Goal: Transaction & Acquisition: Purchase product/service

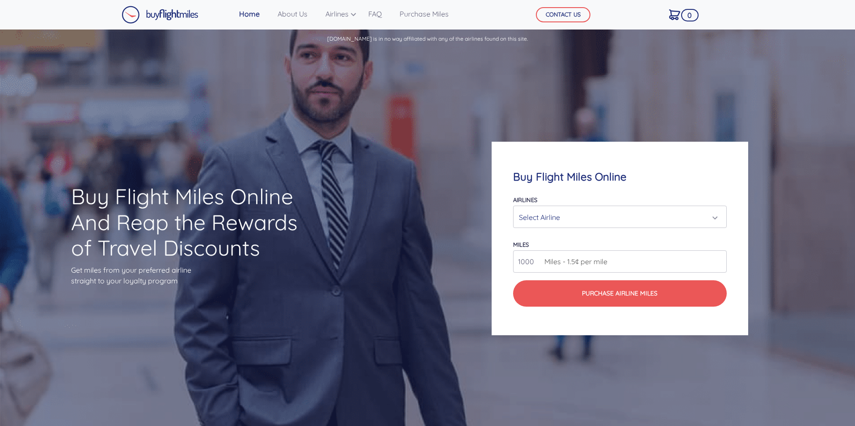
click at [643, 222] on div "Select Airline" at bounding box center [617, 217] width 196 height 17
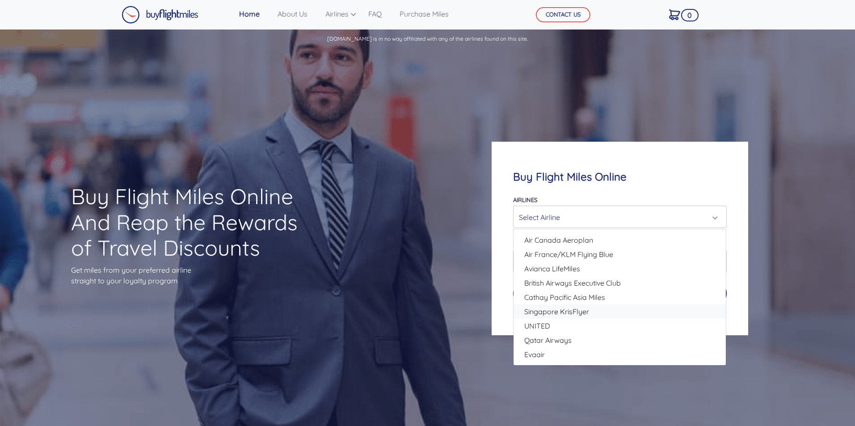
click at [603, 308] on link "Singapore KrisFlyer" at bounding box center [620, 312] width 212 height 14
select select "Singapore KrisFlyer"
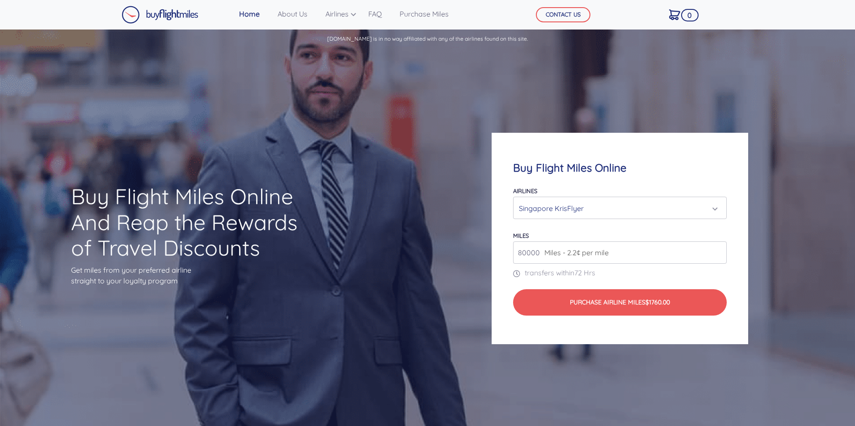
click at [673, 252] on input "80000" at bounding box center [619, 252] width 213 height 22
click at [720, 250] on input "81000" at bounding box center [619, 252] width 213 height 22
click at [720, 250] on input "82000" at bounding box center [619, 252] width 213 height 22
type input "80000"
click at [720, 255] on input "80000" at bounding box center [619, 252] width 213 height 22
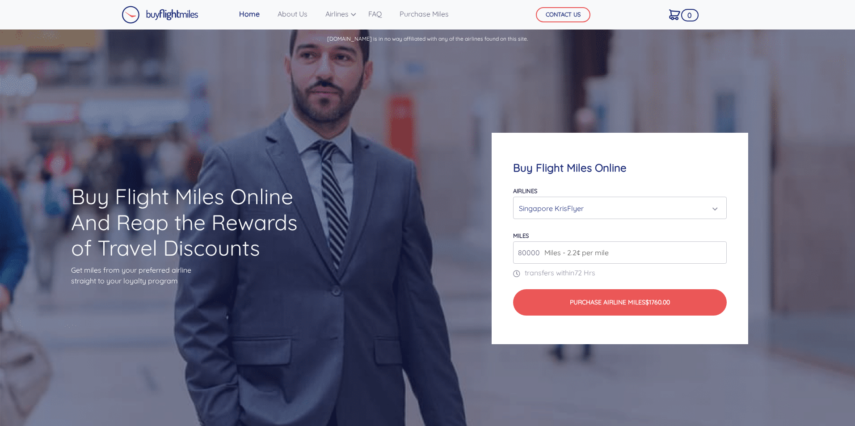
click at [720, 255] on input "80000" at bounding box center [619, 252] width 213 height 22
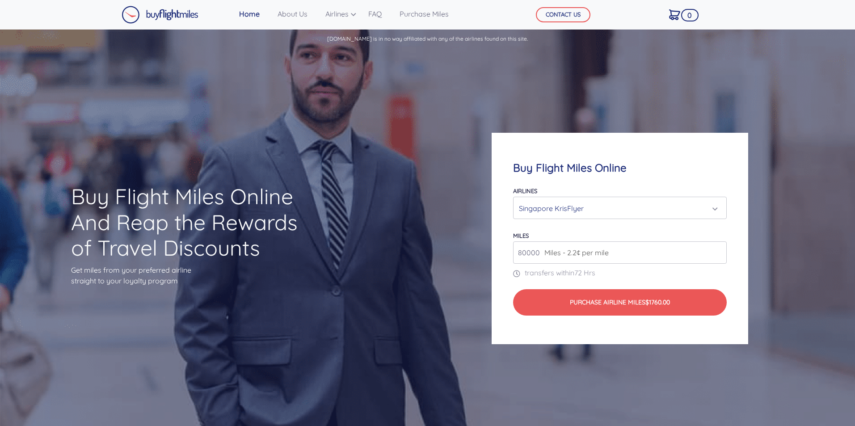
click at [672, 276] on p "transfers within 72 Hrs" at bounding box center [619, 272] width 213 height 11
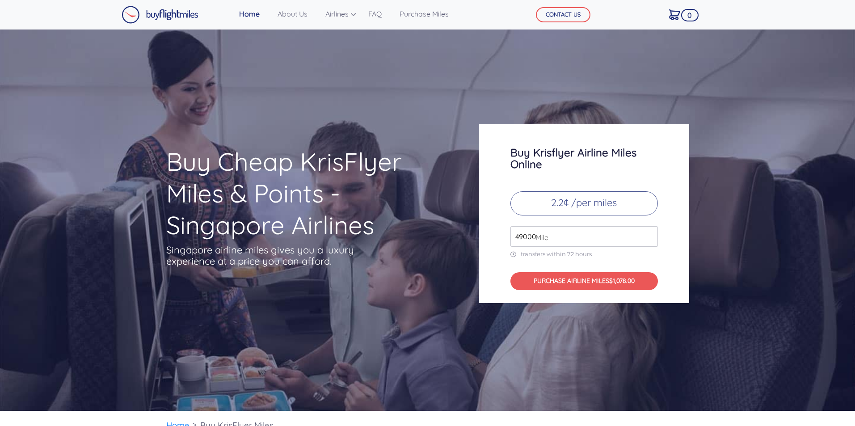
click at [647, 238] on input "49000" at bounding box center [585, 236] width 148 height 21
type input "19000"
